Goal: Entertainment & Leisure: Browse casually

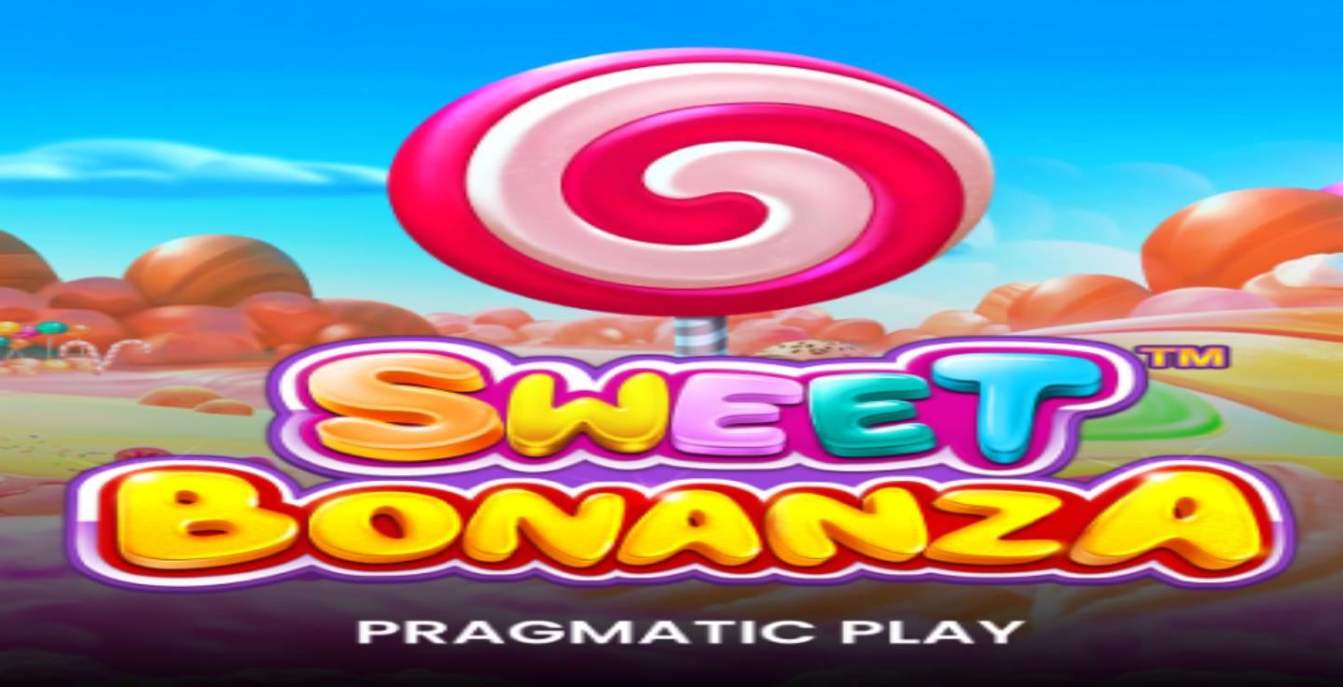
click at [106, 75] on span "Kirjaudu" at bounding box center [129, 68] width 46 height 14
click at [104, 142] on link "Tarjoukset" at bounding box center [76, 134] width 63 height 16
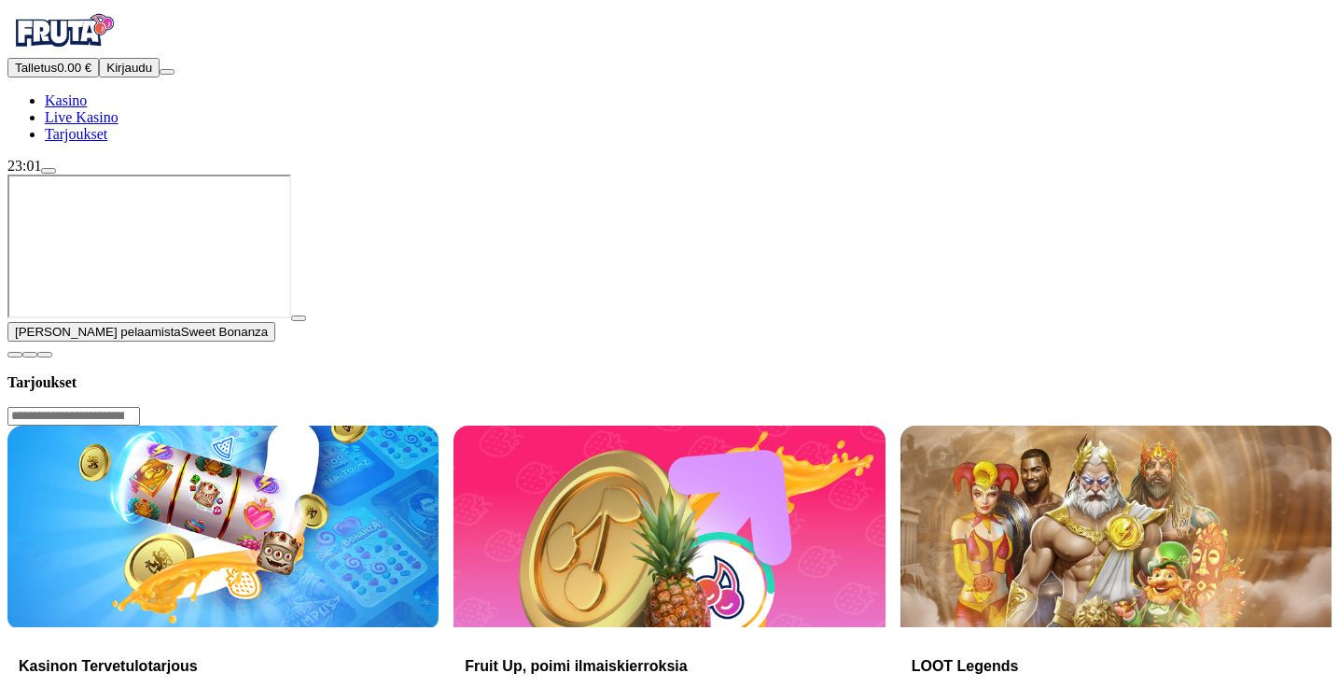
click at [101, 125] on link "Live Kasino" at bounding box center [82, 117] width 74 height 16
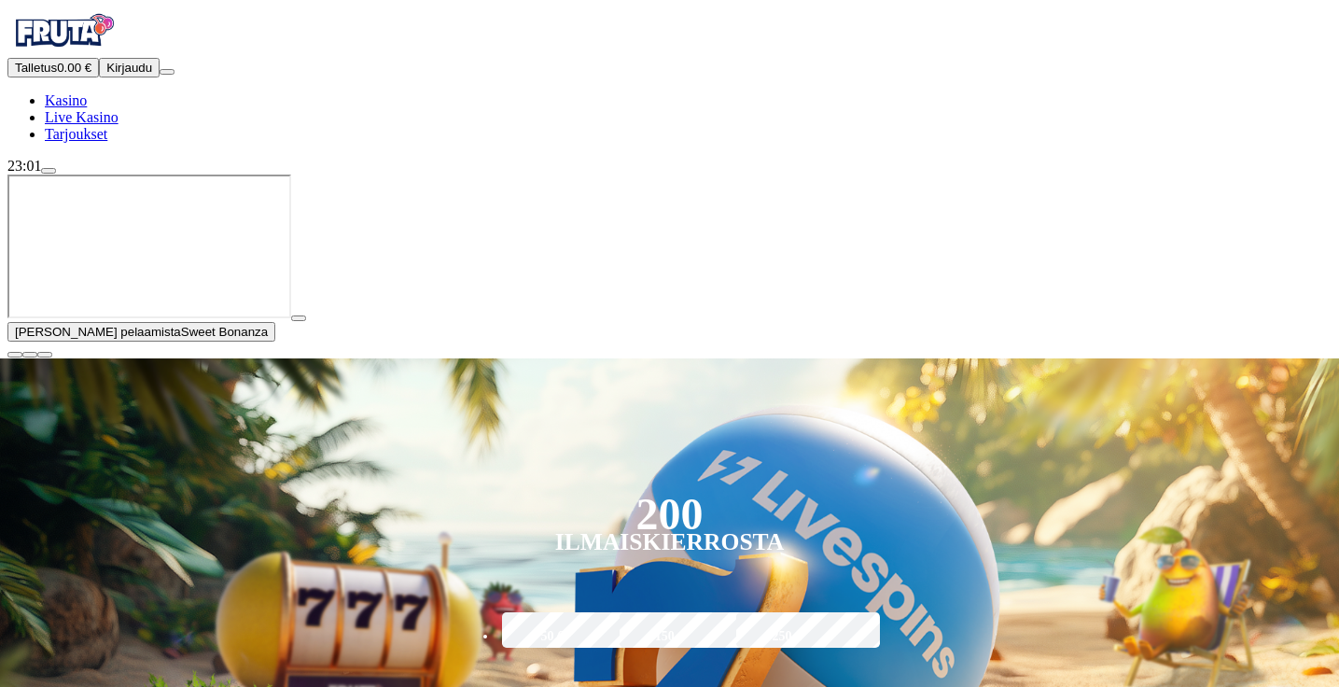
click at [15, 355] on span "close icon" at bounding box center [15, 355] width 0 height 0
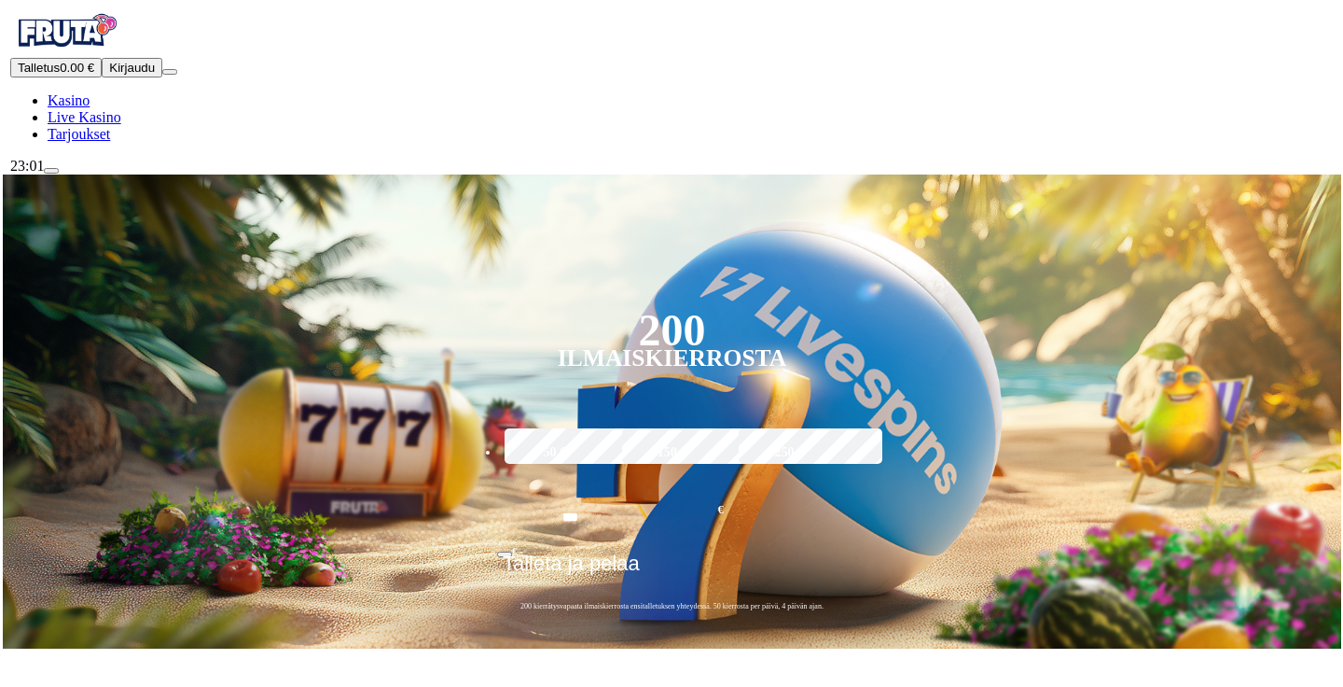
scroll to position [69, 0]
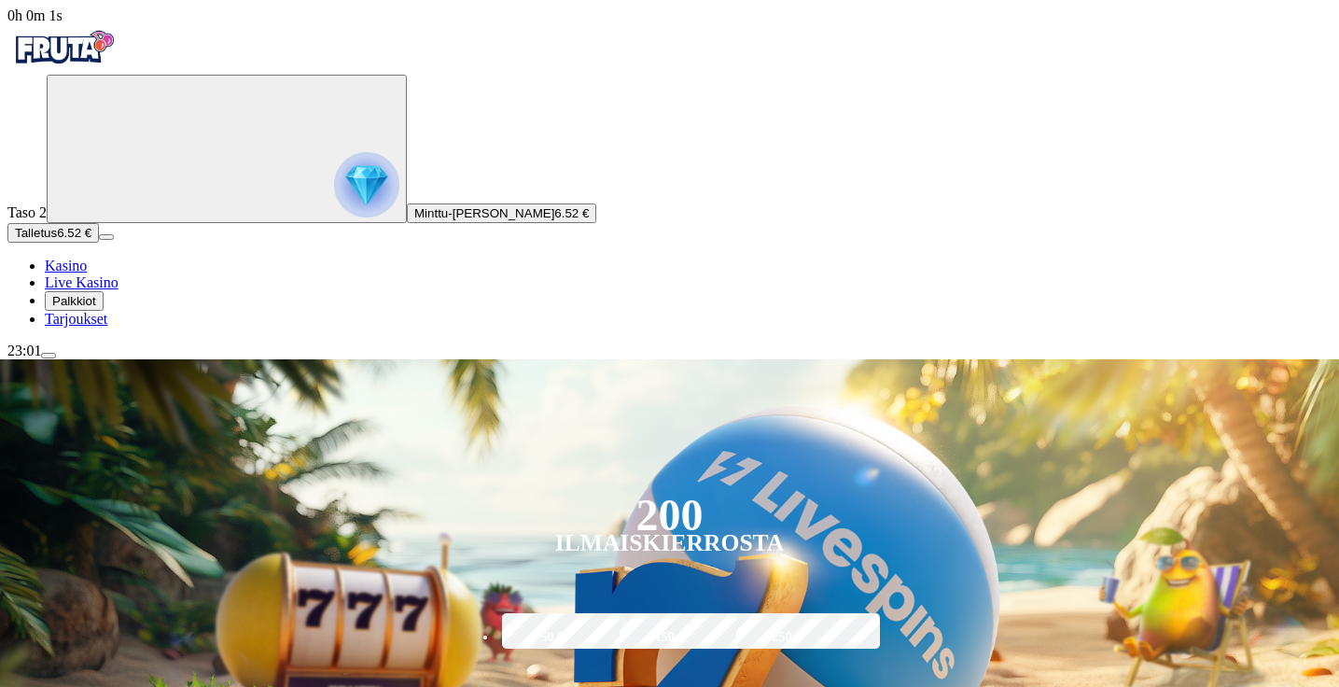
click at [96, 308] on span "Palkkiot" at bounding box center [74, 301] width 44 height 14
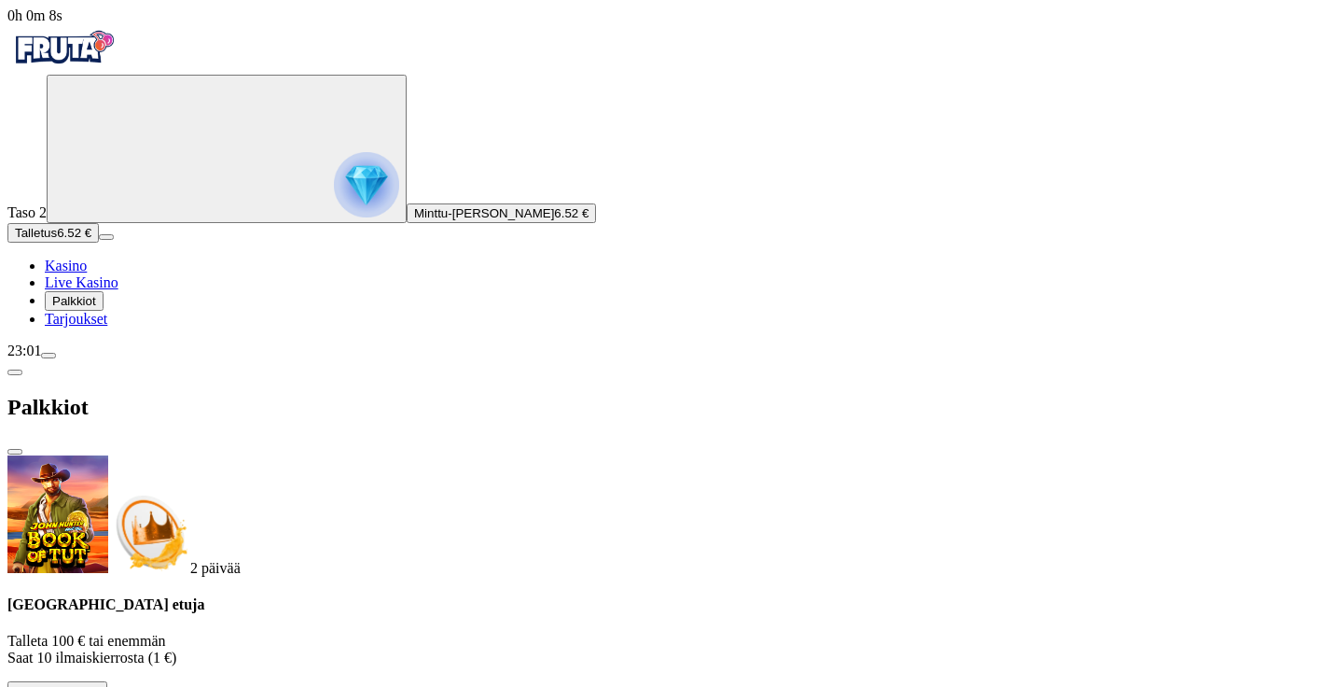
click at [86, 273] on span "Kasino" at bounding box center [66, 265] width 42 height 16
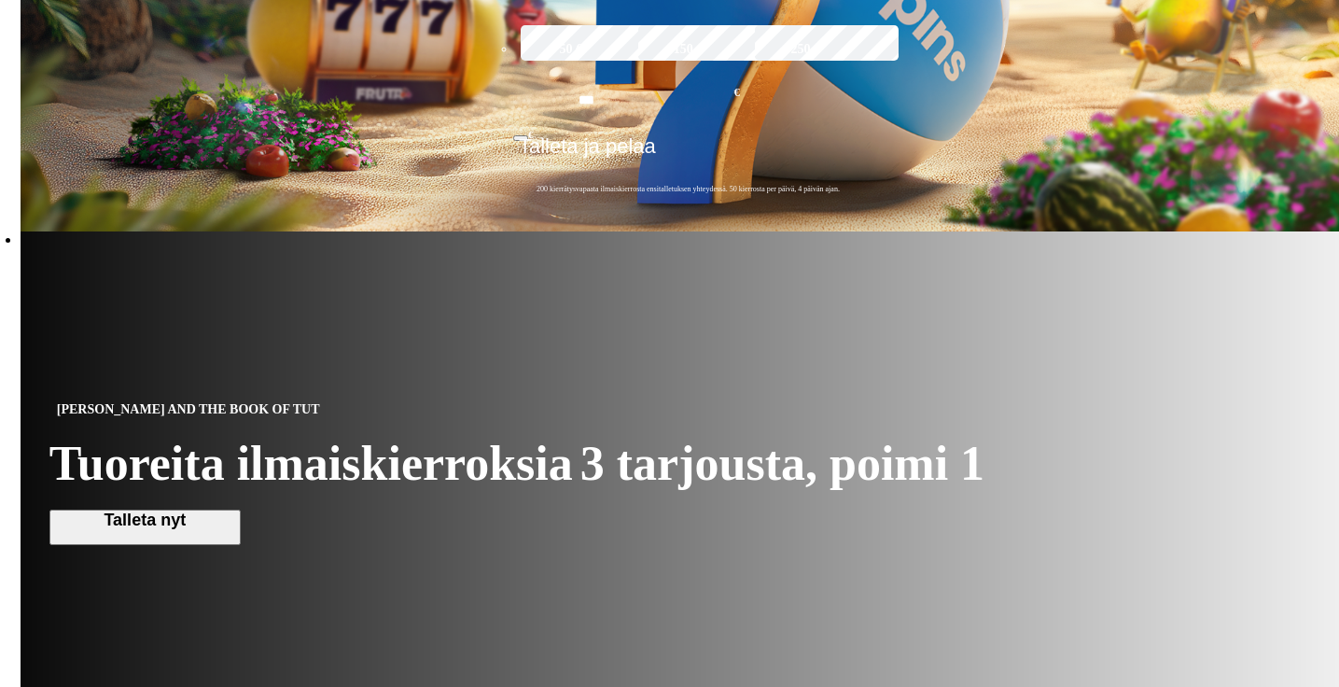
scroll to position [606, 0]
